Goal: Transaction & Acquisition: Obtain resource

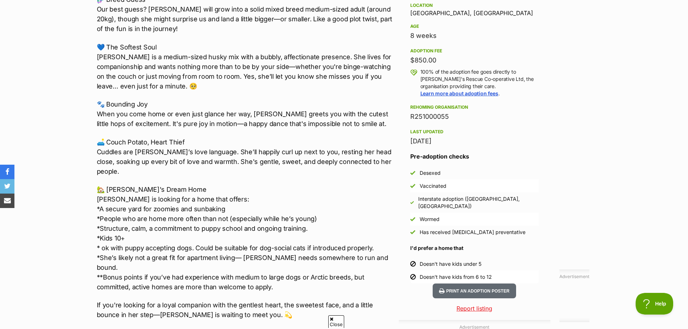
scroll to position [506, 0]
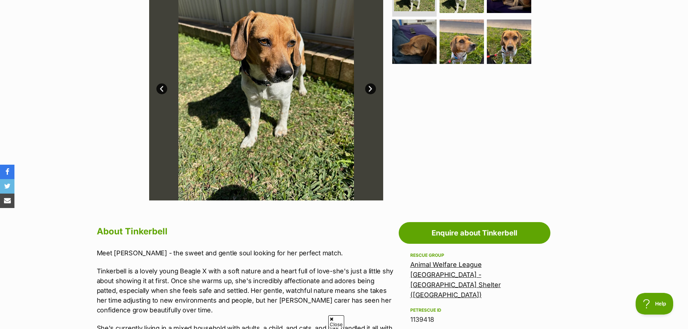
scroll to position [145, 0]
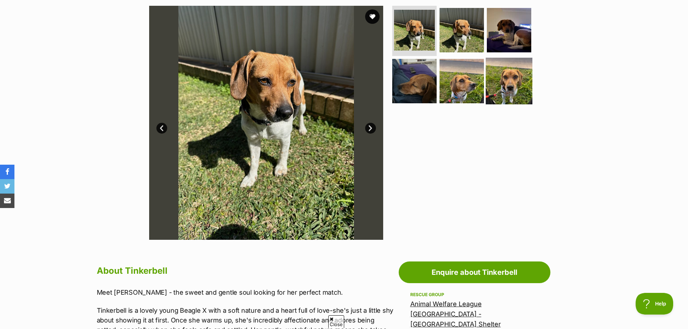
click at [521, 76] on img at bounding box center [509, 81] width 47 height 47
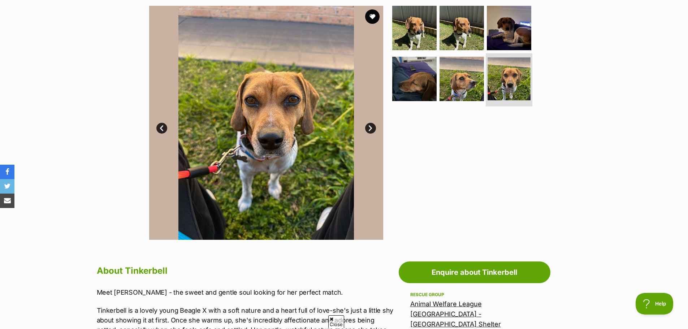
click at [506, 78] on img at bounding box center [509, 78] width 43 height 43
click at [459, 82] on img at bounding box center [462, 79] width 47 height 47
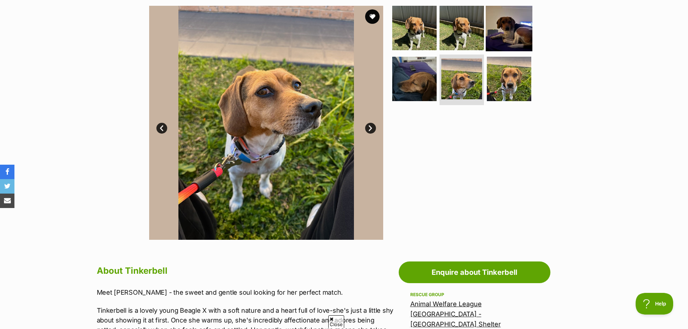
click at [504, 33] on img at bounding box center [509, 27] width 47 height 47
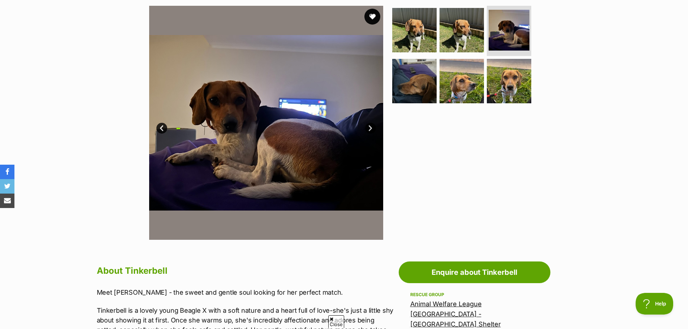
click at [369, 14] on button "favourite" at bounding box center [373, 17] width 16 height 16
